Goal: Transaction & Acquisition: Book appointment/travel/reservation

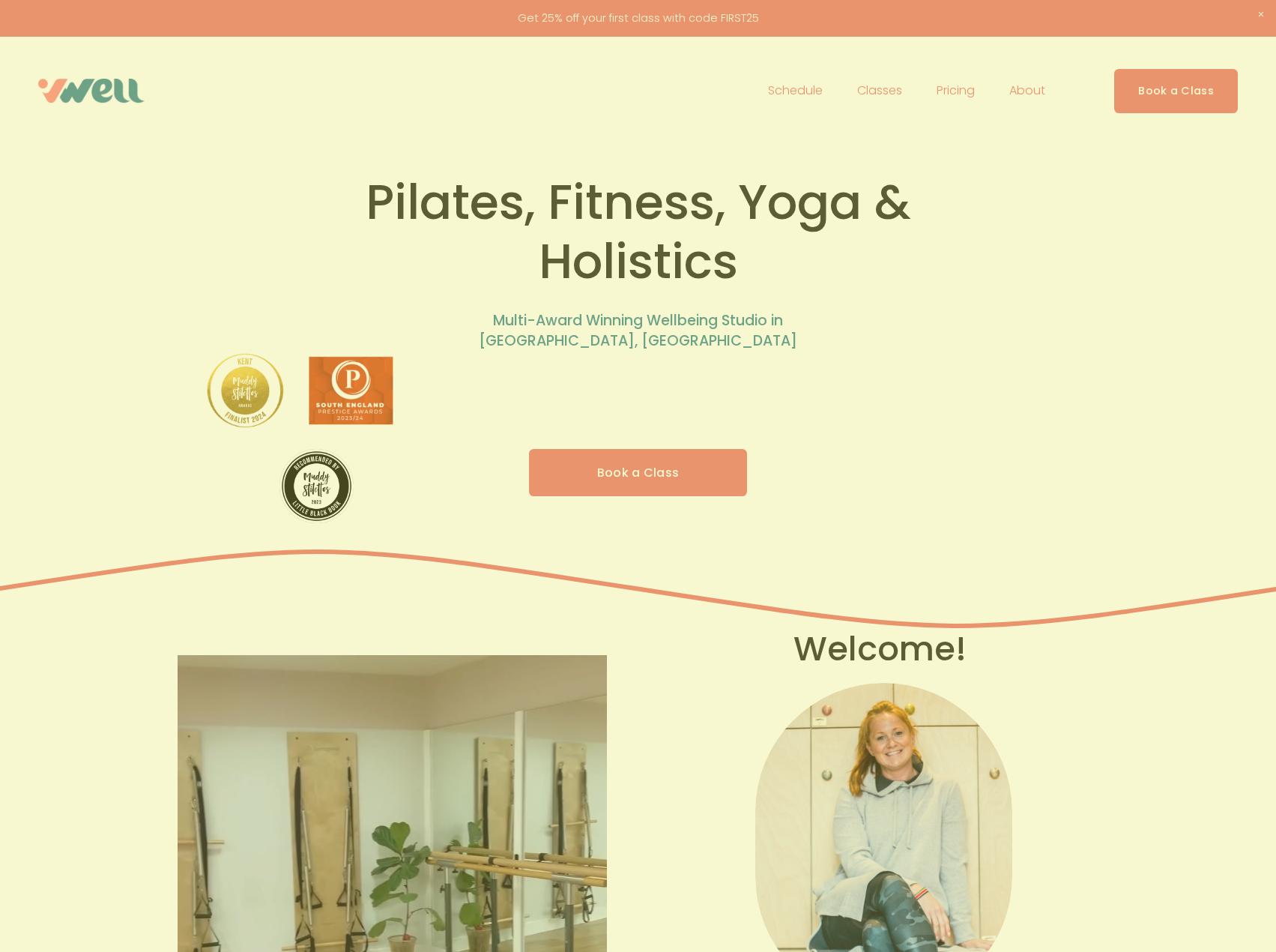
scroll to position [150, 0]
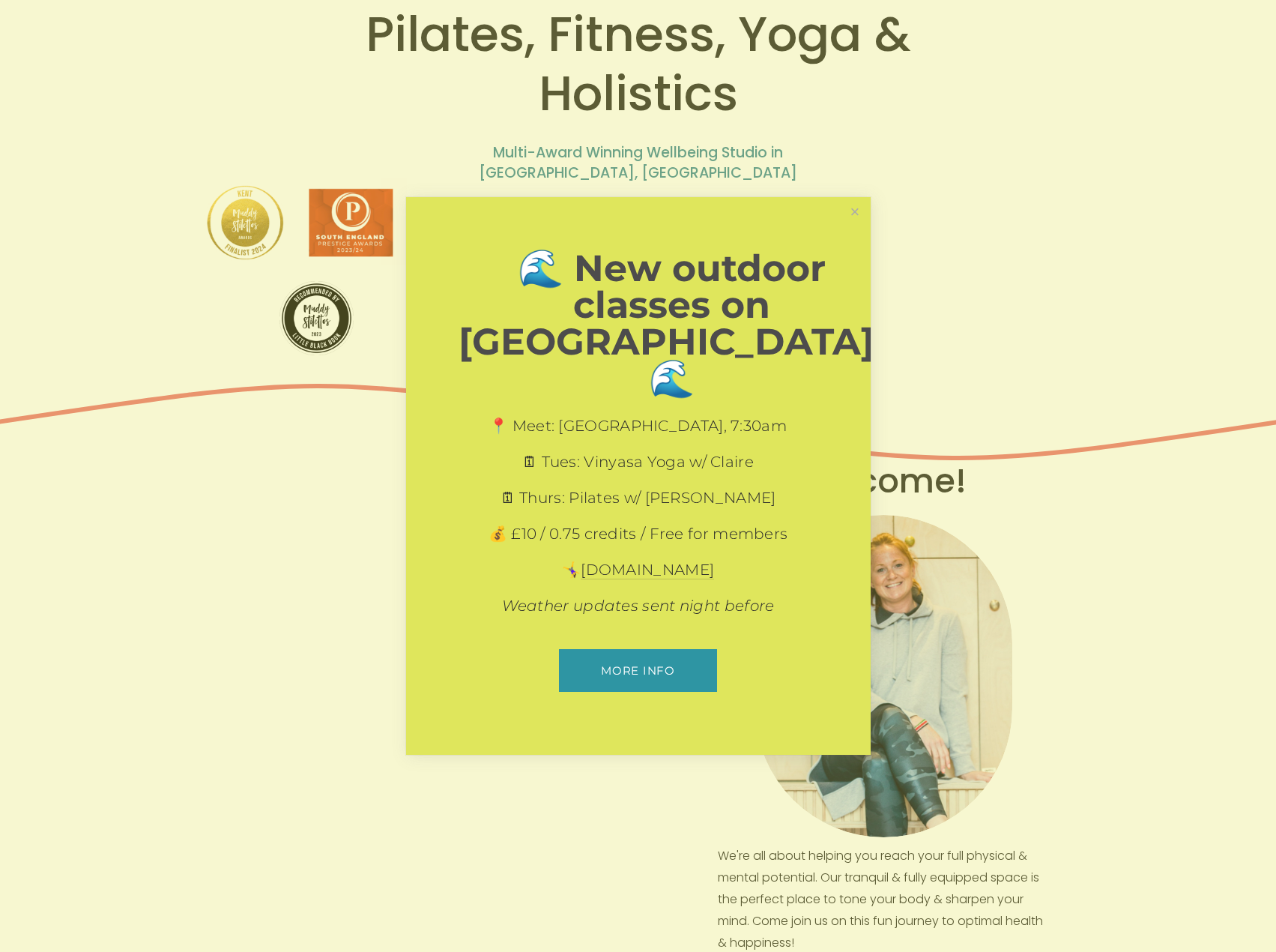
click at [853, 245] on div "🌊 New outdoor classes on [GEOGRAPHIC_DATA]! 🌊 📍 Meet: [GEOGRAPHIC_DATA], 7:30am…" at bounding box center [638, 476] width 465 height 558
click at [855, 225] on link "Close" at bounding box center [854, 212] width 26 height 26
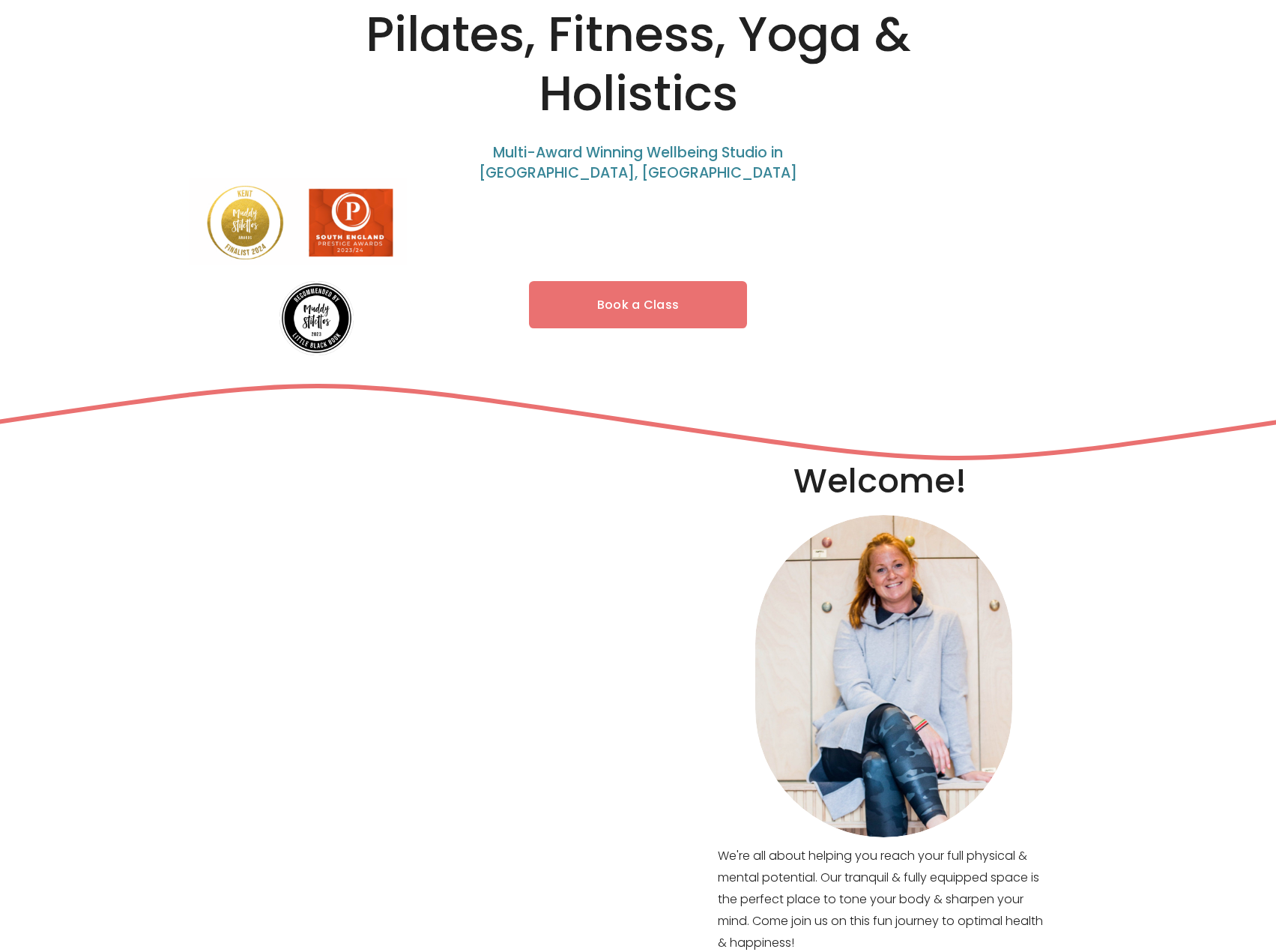
click at [715, 295] on link "Book a Class" at bounding box center [638, 304] width 219 height 47
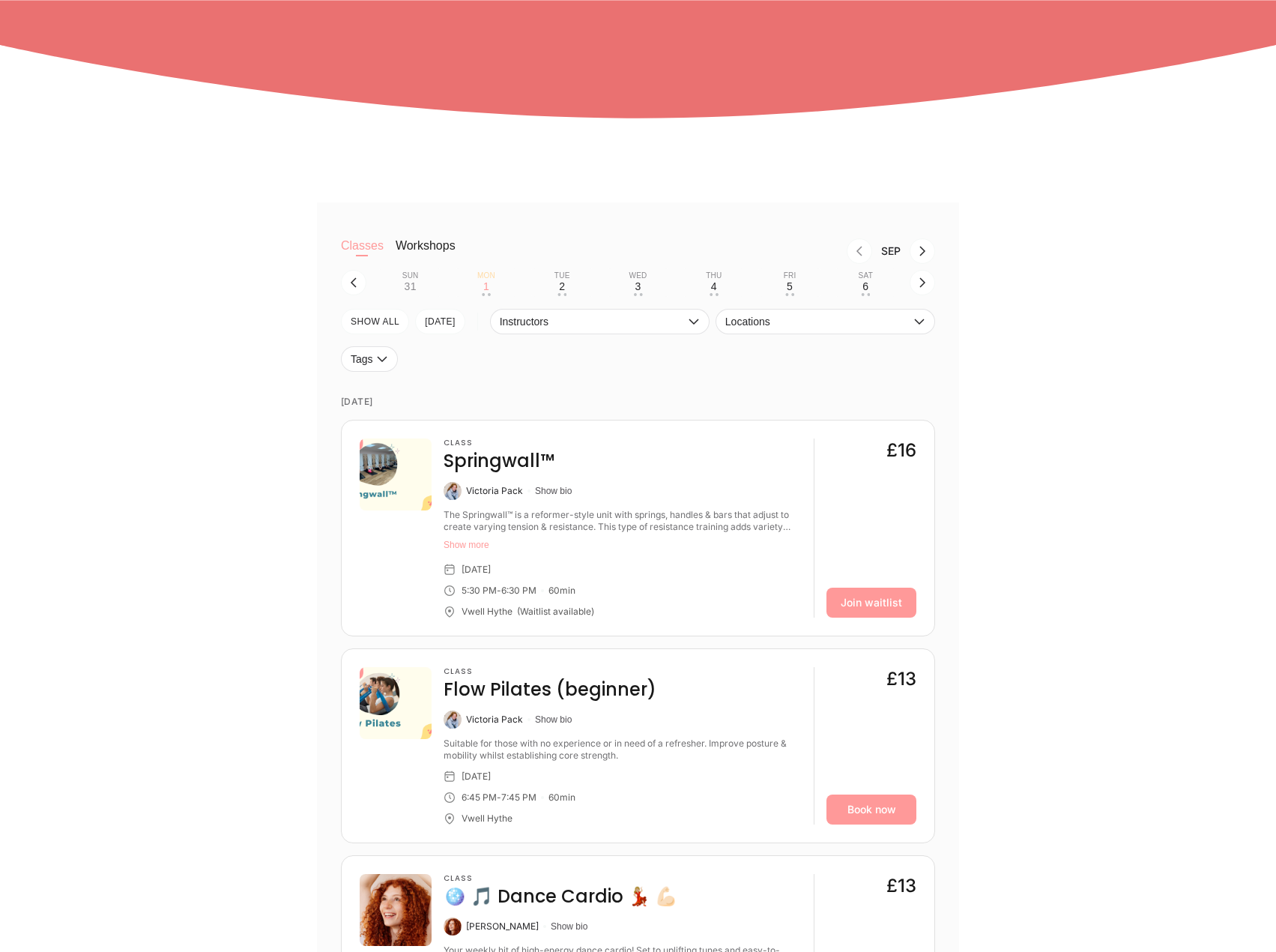
scroll to position [374, 0]
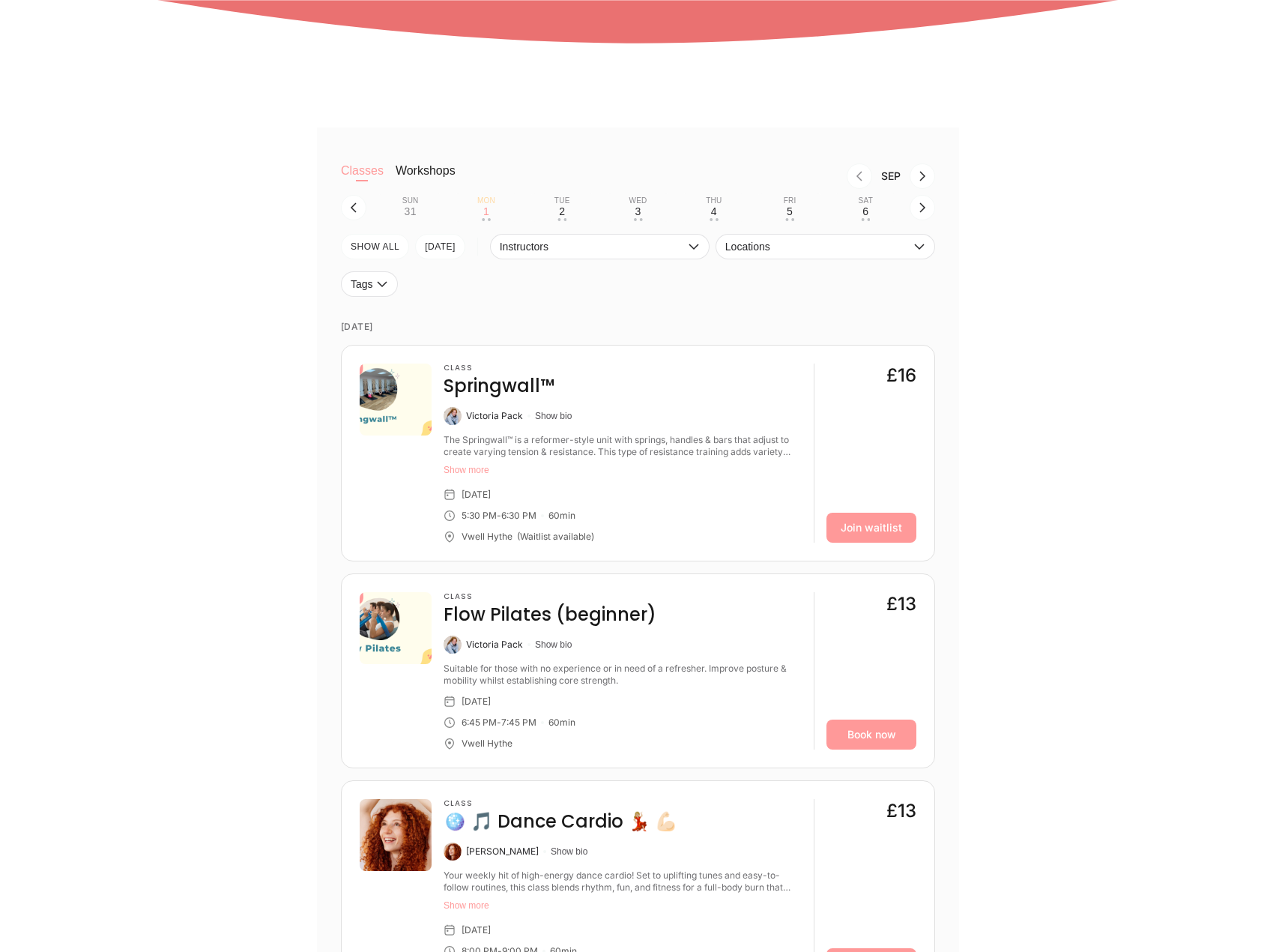
click at [639, 536] on div "Vwell Hythe (Waitlist available)" at bounding box center [623, 536] width 358 height 12
click at [603, 539] on div "Vwell Hythe (Waitlist available)" at bounding box center [623, 536] width 358 height 12
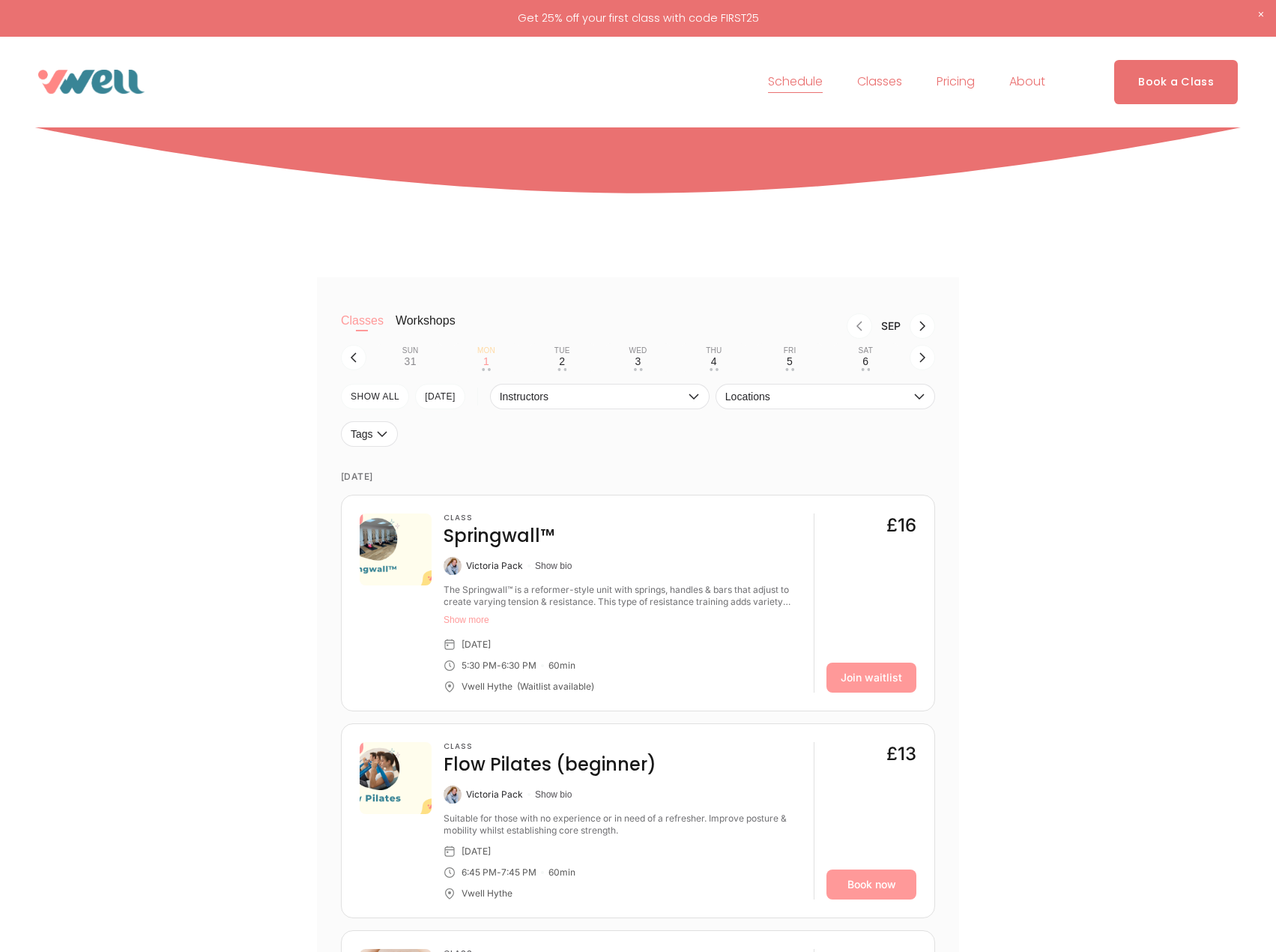
scroll to position [0, 0]
